Goal: Information Seeking & Learning: Stay updated

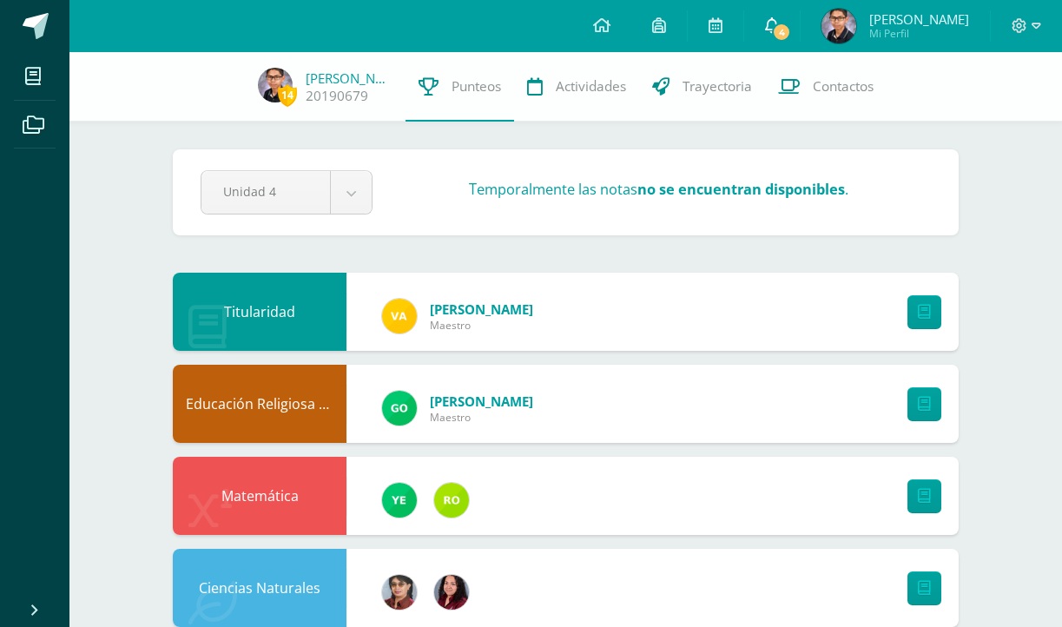
click at [791, 34] on span "4" at bounding box center [781, 32] width 19 height 19
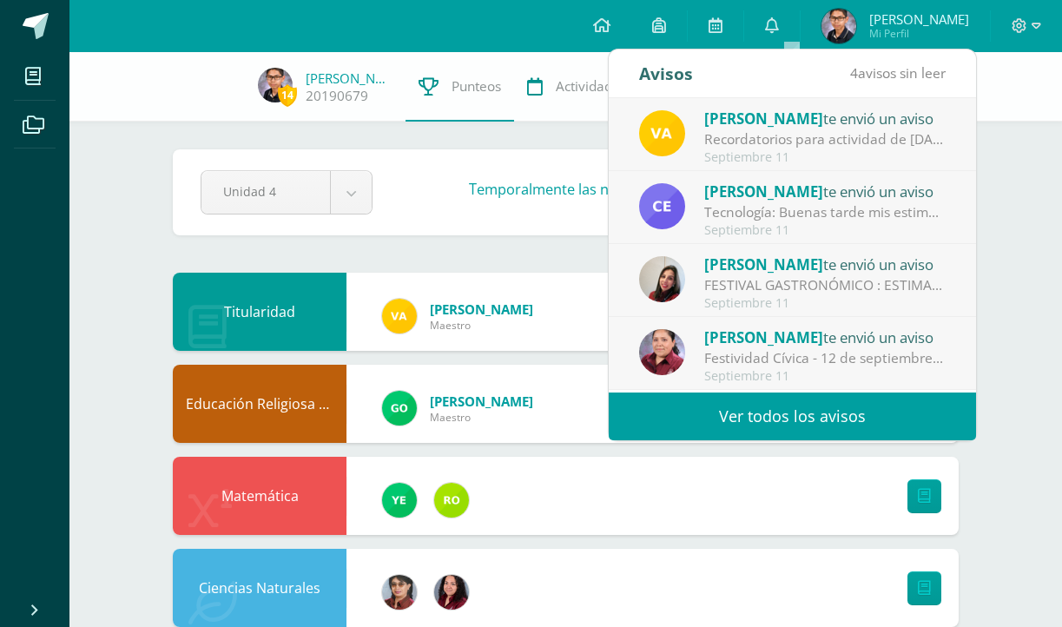
click at [780, 128] on div "[PERSON_NAME] te envió un aviso" at bounding box center [824, 118] width 241 height 23
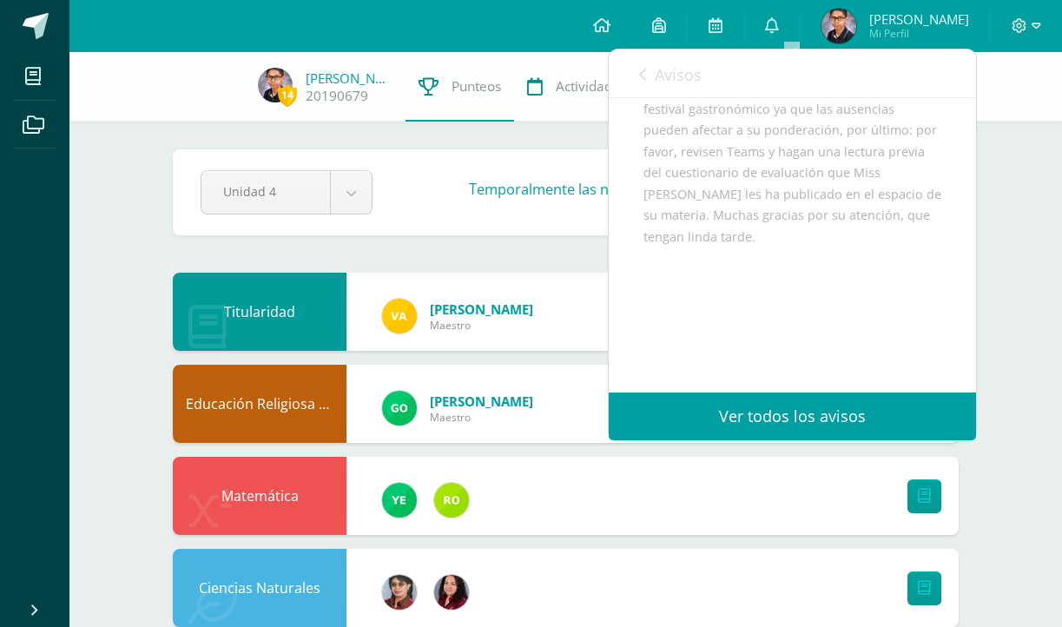
scroll to position [399, 0]
click at [659, 82] on span "Avisos" at bounding box center [678, 74] width 47 height 21
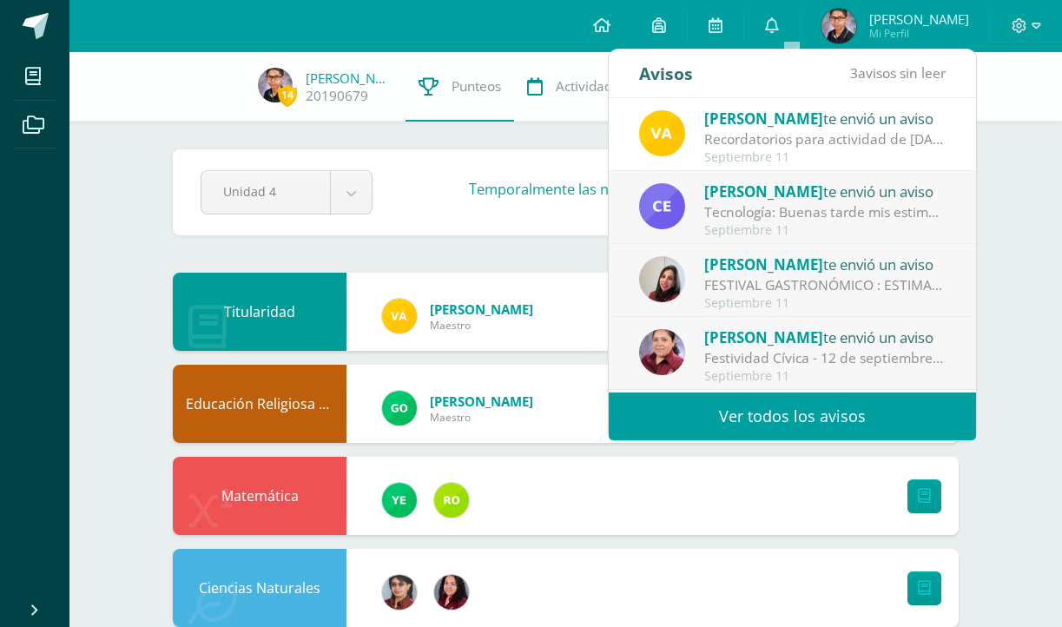
click at [708, 212] on div "Tecnología: Buenas tarde mis estimados, necesito que los ganadores del video de…" at bounding box center [824, 212] width 241 height 20
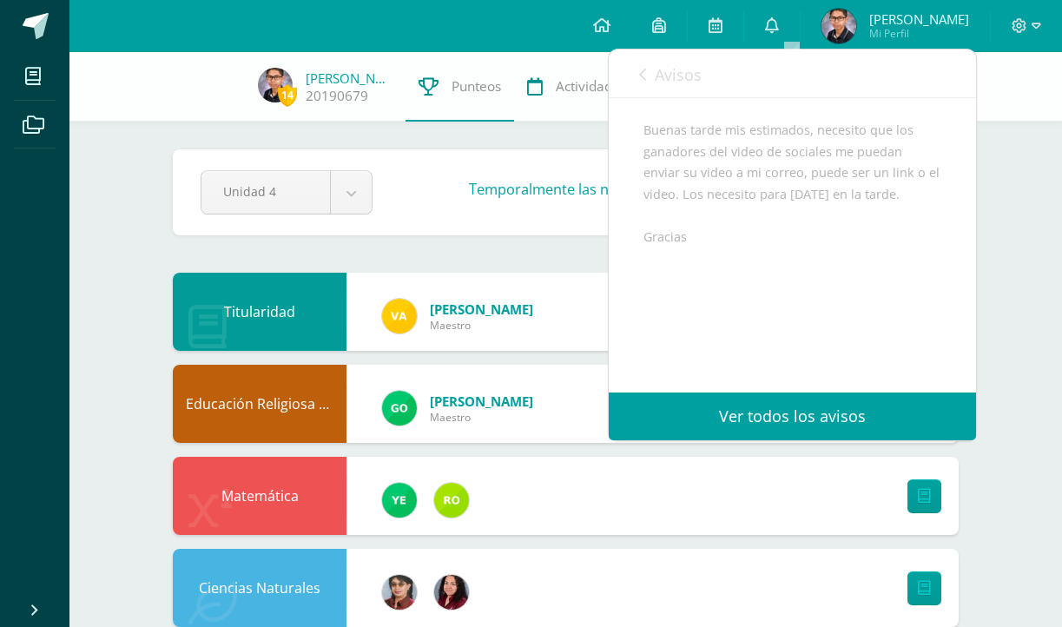
scroll to position [185, 0]
click at [639, 73] on icon at bounding box center [642, 75] width 7 height 14
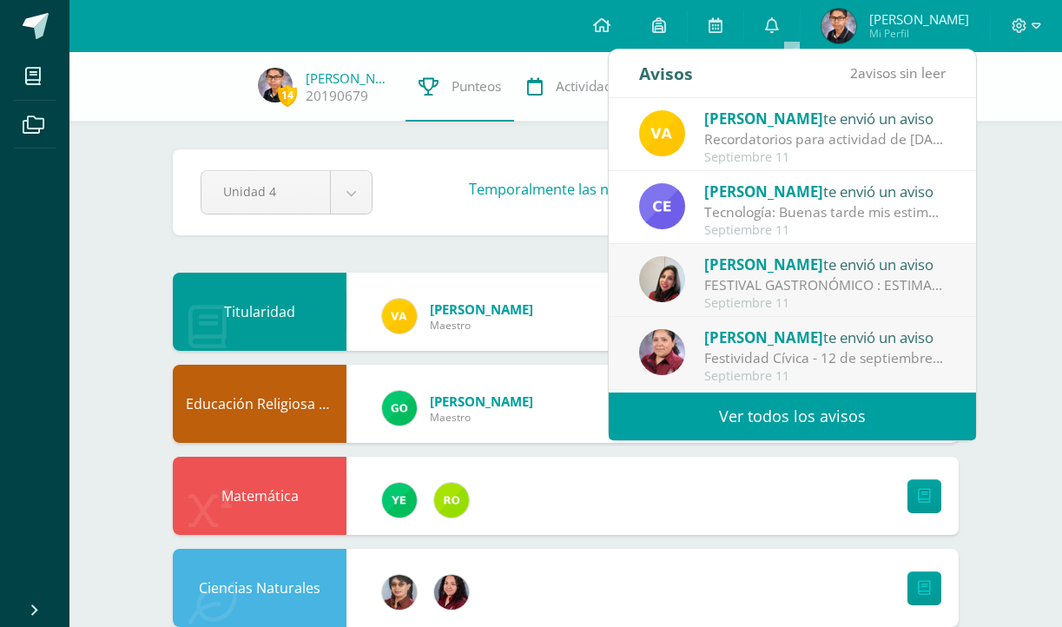
click at [696, 286] on div "[PERSON_NAME] te envió un aviso FESTIVAL GASTRONÓMICO : ESTIMADOS ALUMNOS, POR …" at bounding box center [792, 281] width 306 height 57
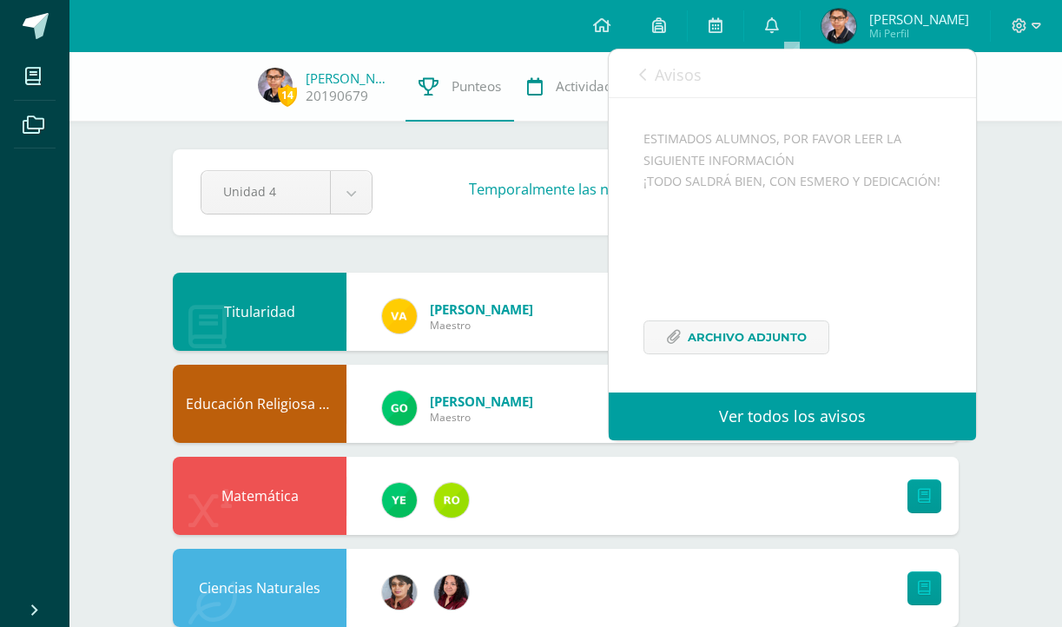
scroll to position [146, 0]
click at [701, 353] on span "Archivo Adjunto" at bounding box center [747, 337] width 119 height 32
click at [663, 76] on span "Avisos" at bounding box center [678, 74] width 47 height 21
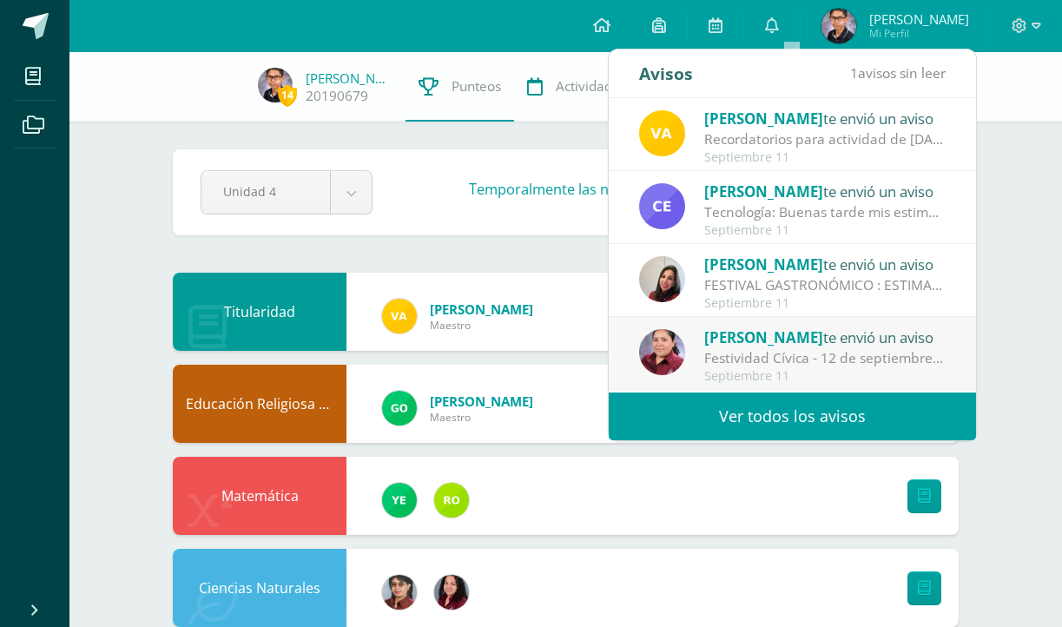
click at [718, 348] on div "Festividad Cívica - 12 de septiembre: Buen día estimadas familias. Comparto inf…" at bounding box center [824, 358] width 241 height 20
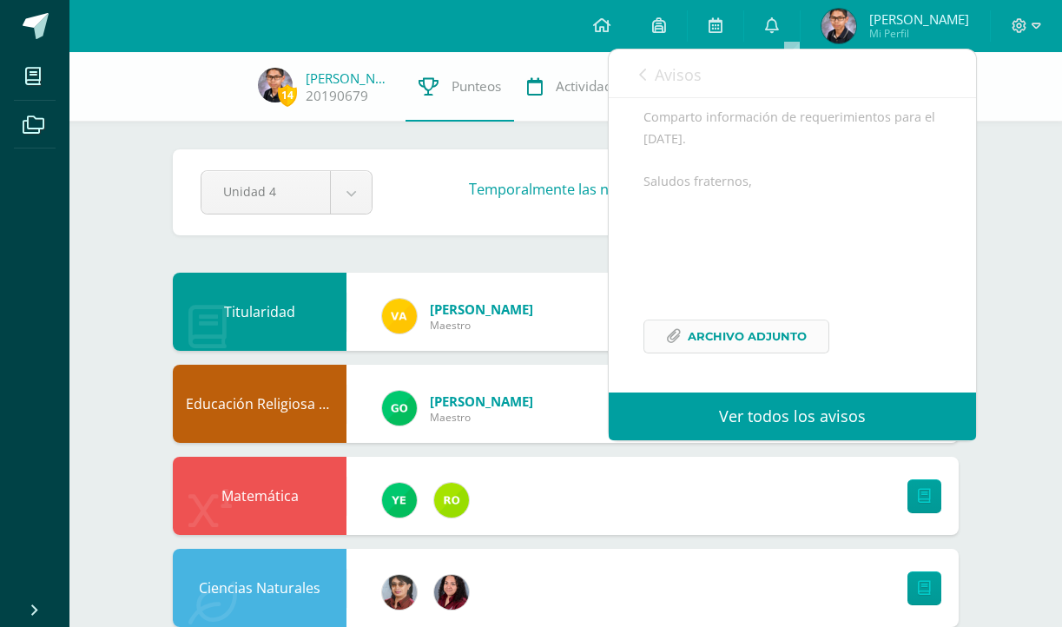
scroll to position [225, 0]
click at [738, 350] on span "Archivo Adjunto" at bounding box center [747, 336] width 119 height 32
click at [657, 67] on span "Avisos" at bounding box center [678, 74] width 47 height 21
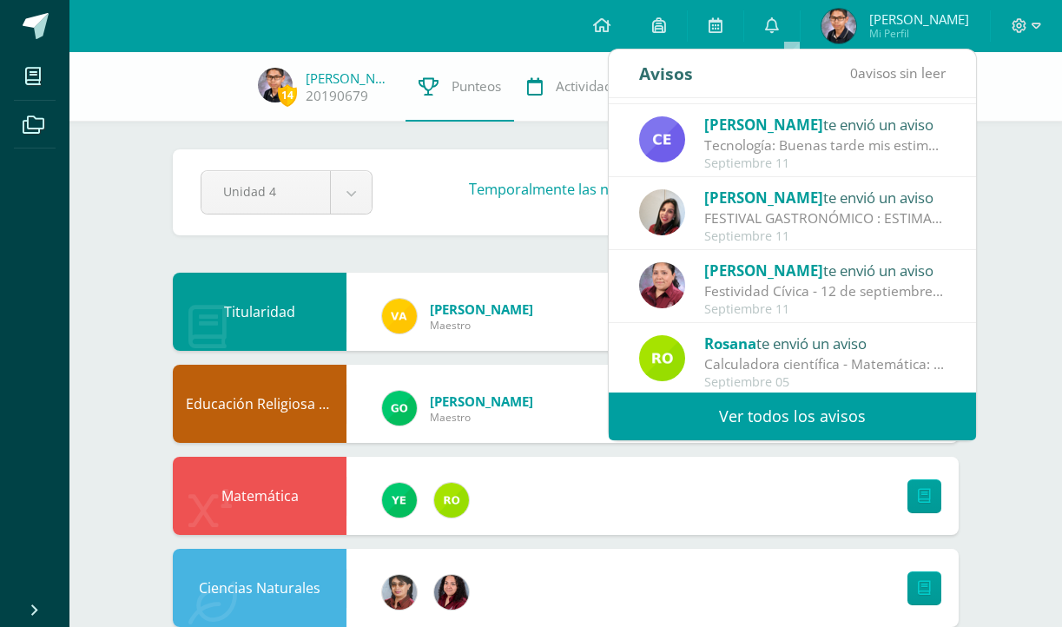
scroll to position [0, 0]
